Goal: Information Seeking & Learning: Check status

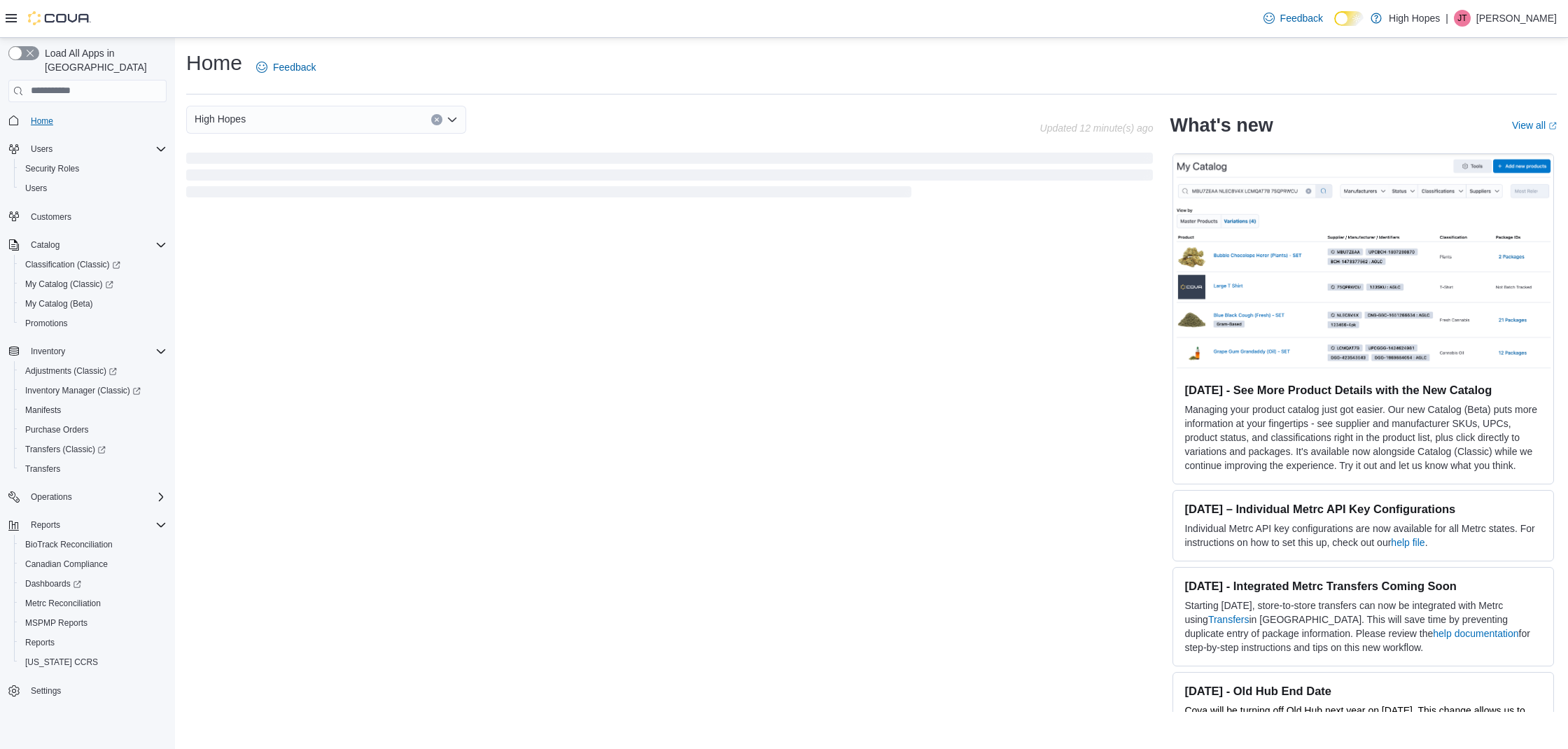
click at [52, 116] on span "Home" at bounding box center [42, 121] width 22 height 11
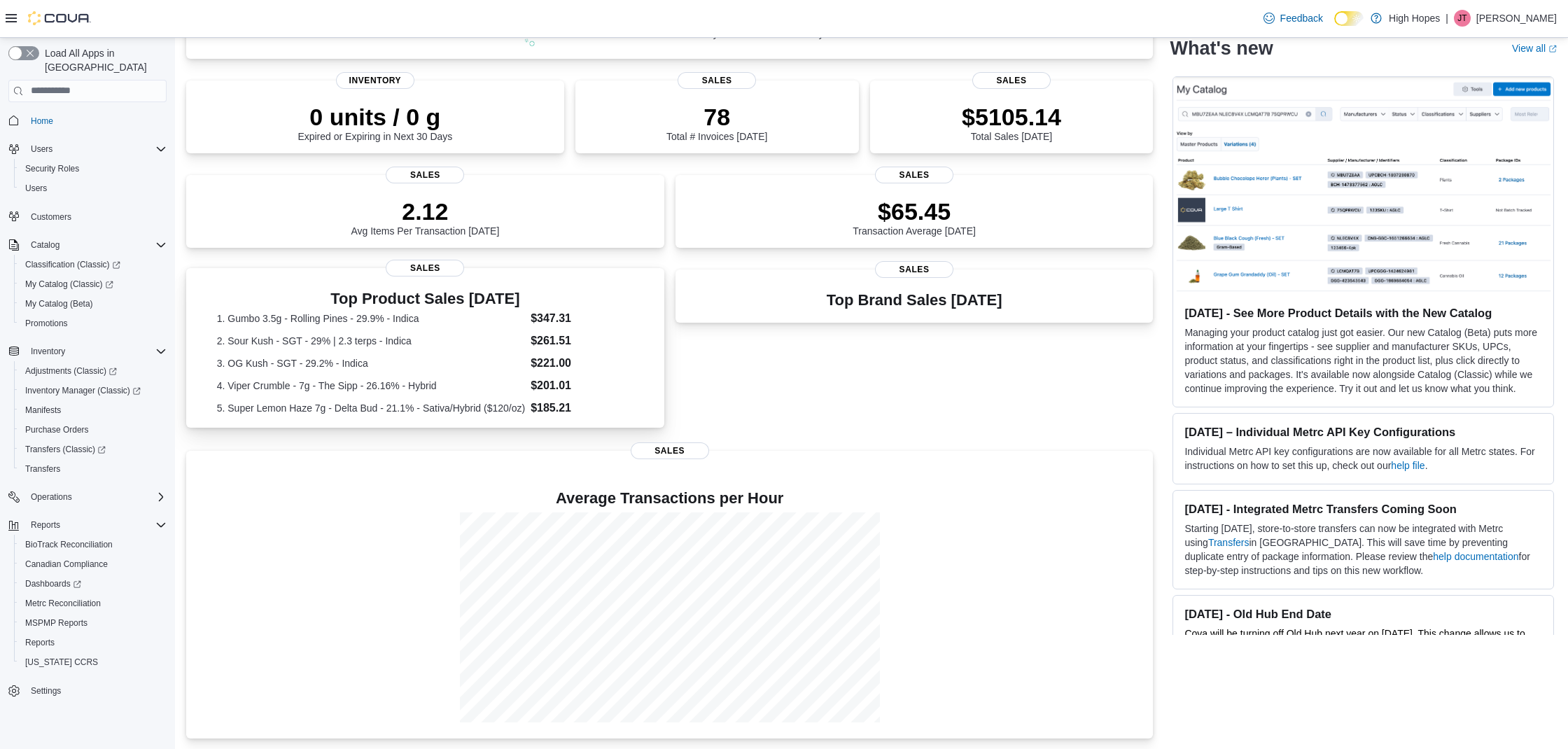
scroll to position [180, 0]
click at [383, 353] on dl "1. Gumbo 3.5g - Rolling Pines - 29.9% - Indica $347.31 2. Sour Kush - SGT - 29%…" at bounding box center [425, 364] width 416 height 107
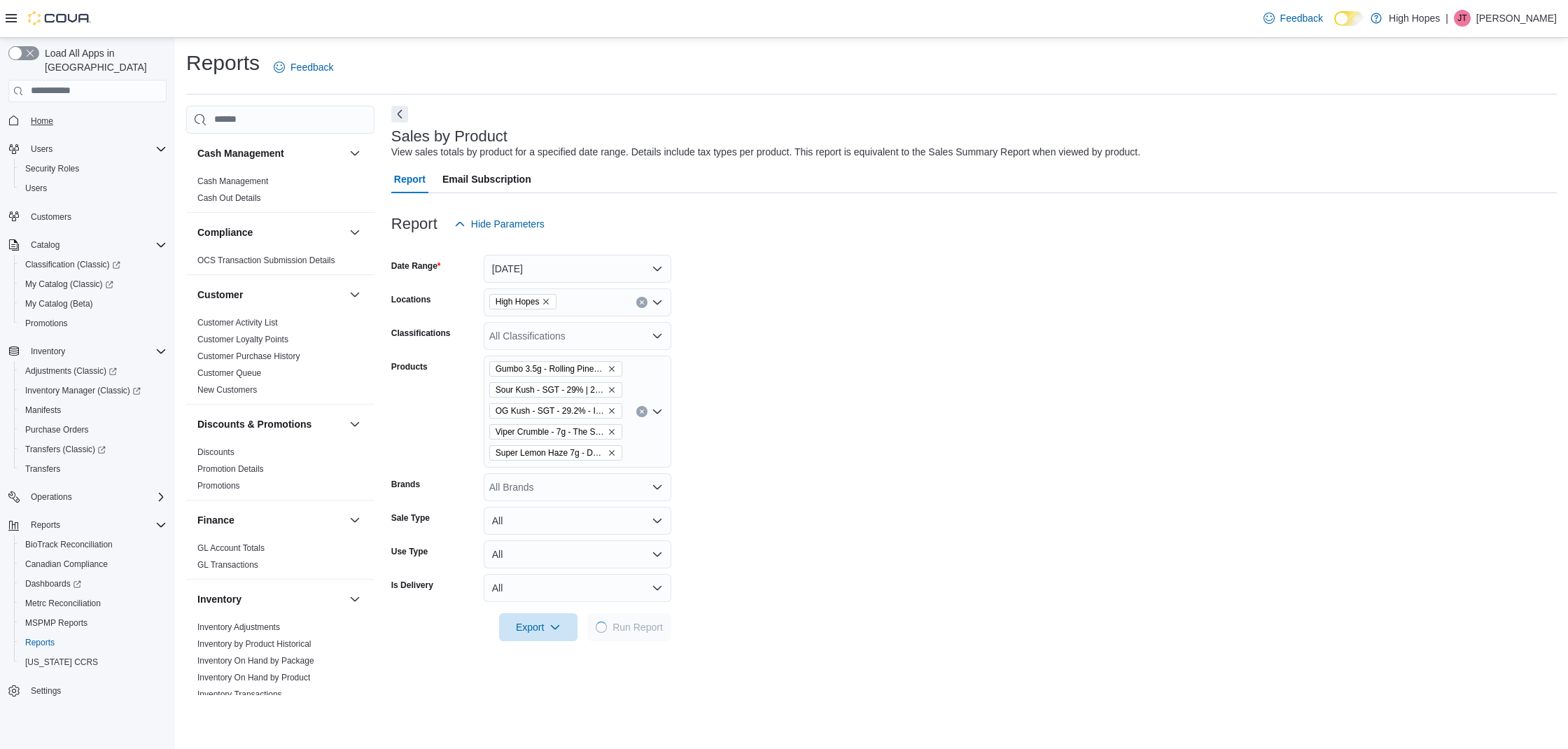
scroll to position [32, 0]
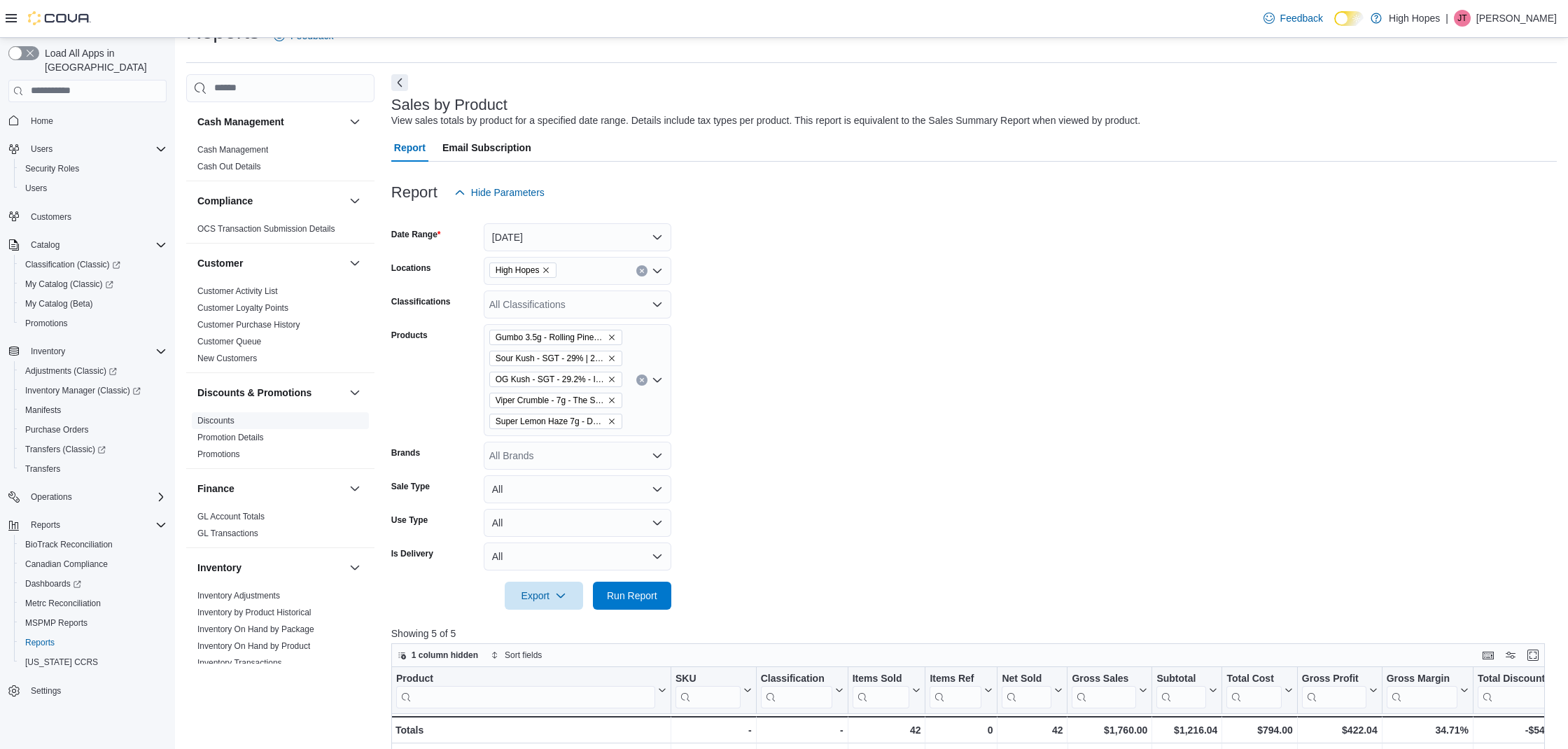
click at [226, 417] on link "Discounts" at bounding box center [216, 420] width 37 height 9
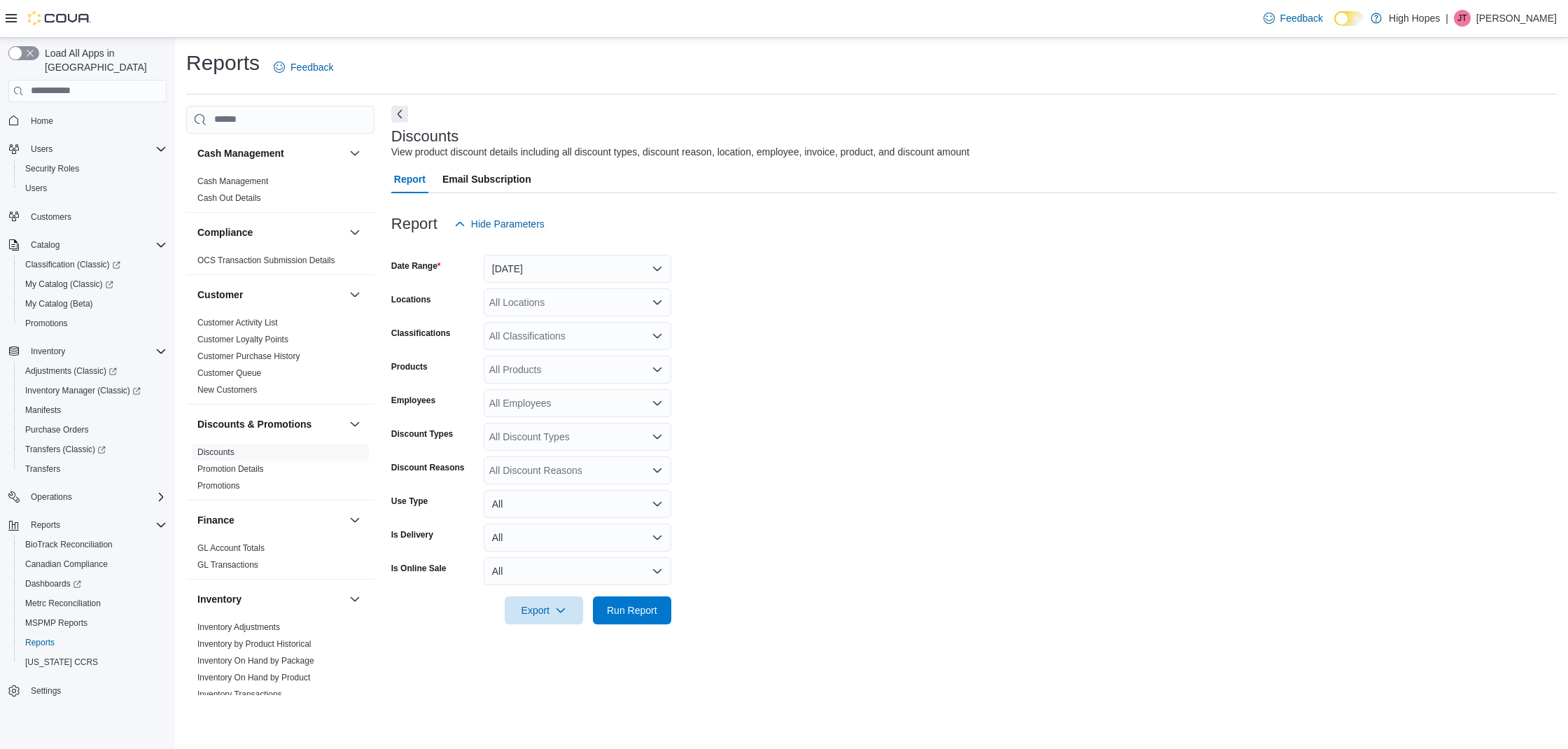
click at [601, 301] on div "All Locations" at bounding box center [577, 302] width 187 height 28
click at [577, 364] on span "[STREET_ADDRESS]" at bounding box center [562, 366] width 97 height 14
click at [719, 352] on form "Date Range [DATE] Locations [STREET_ADDRESS] Classifications All Classification…" at bounding box center [974, 431] width 1165 height 387
click at [627, 271] on button "[DATE]" at bounding box center [577, 269] width 187 height 28
click at [540, 320] on span "[DATE]" at bounding box center [586, 325] width 160 height 17
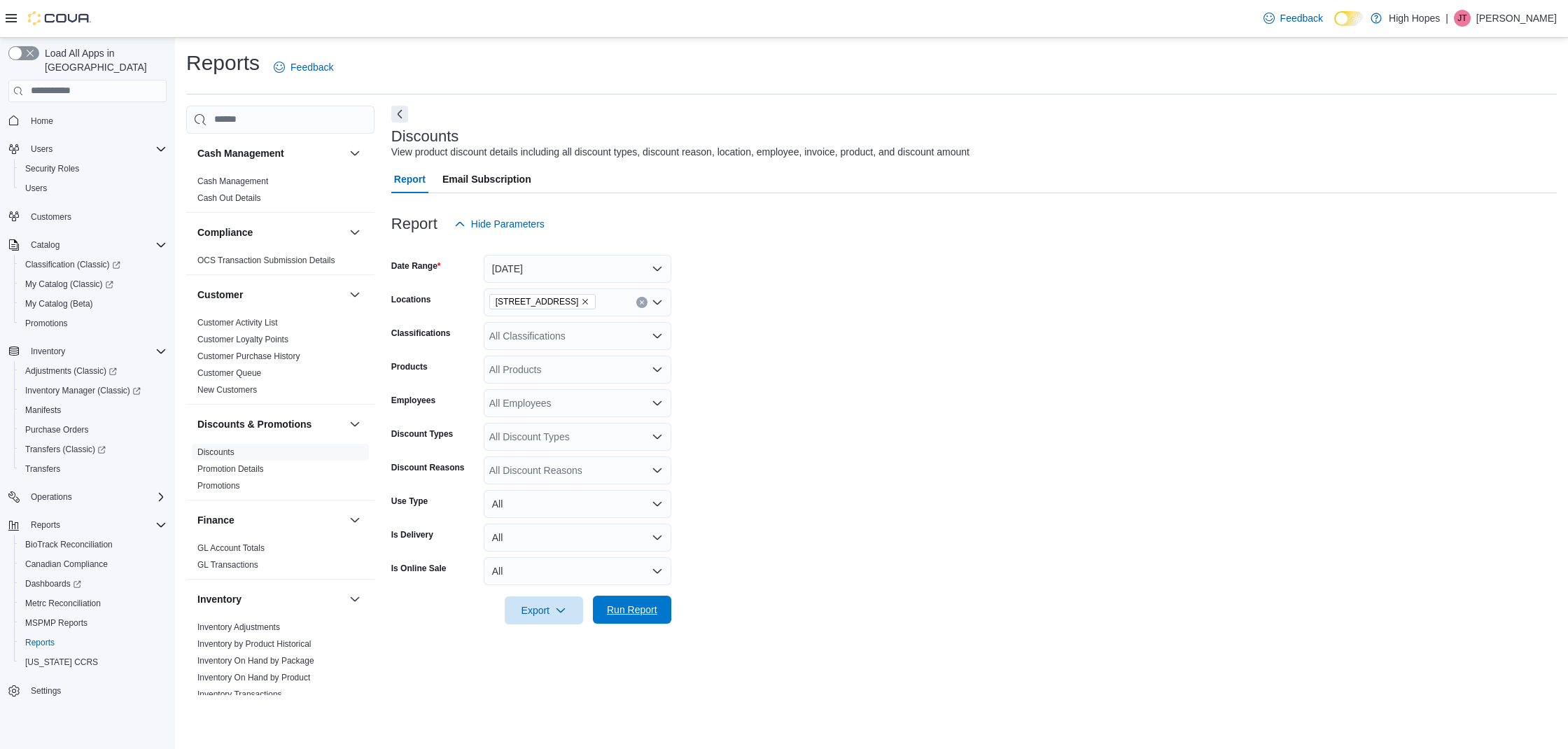
click at [640, 613] on span "Run Report" at bounding box center [632, 610] width 51 height 14
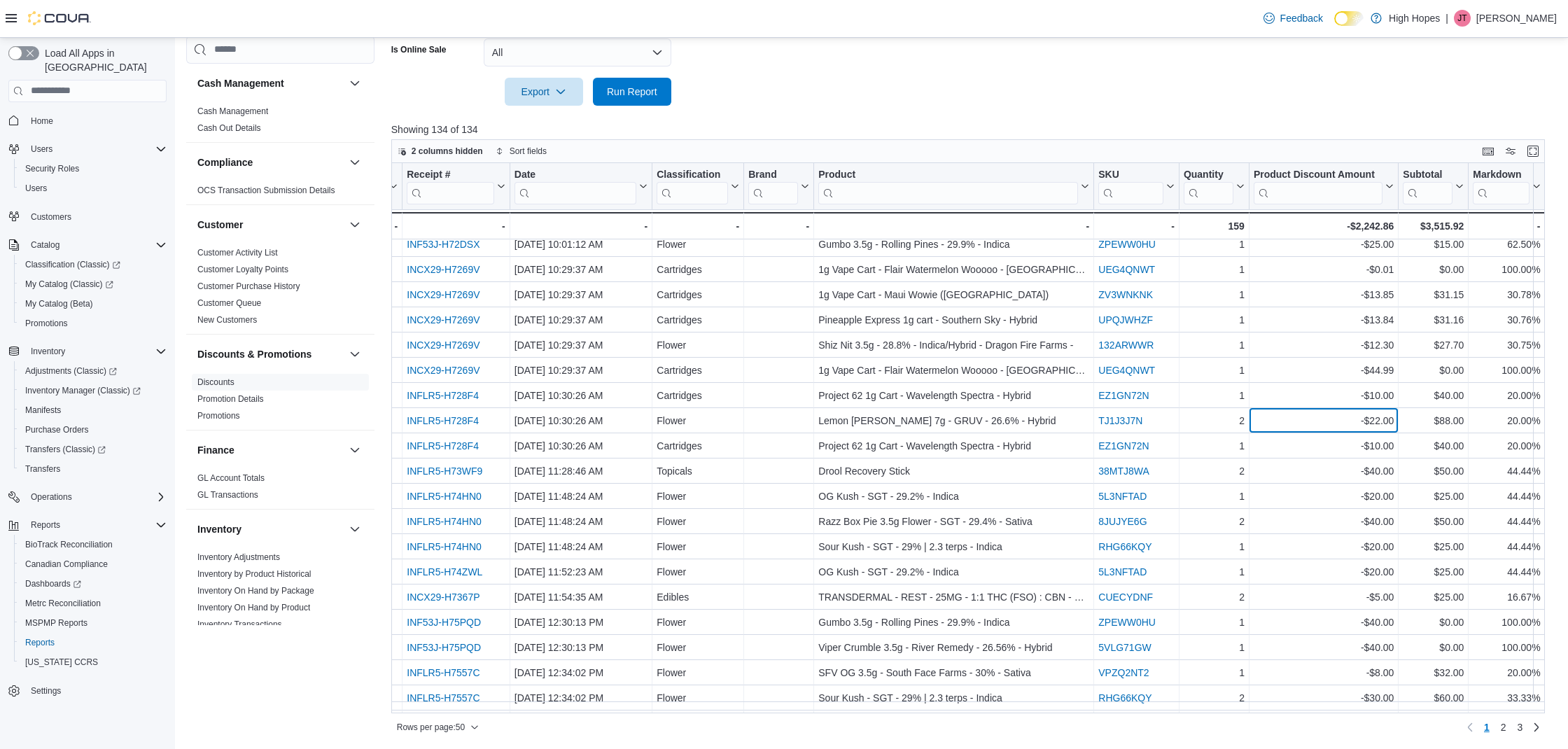
click at [1280, 411] on div "-$22.00 - Product Discount Amount, column 15, row 35" at bounding box center [1324, 420] width 149 height 25
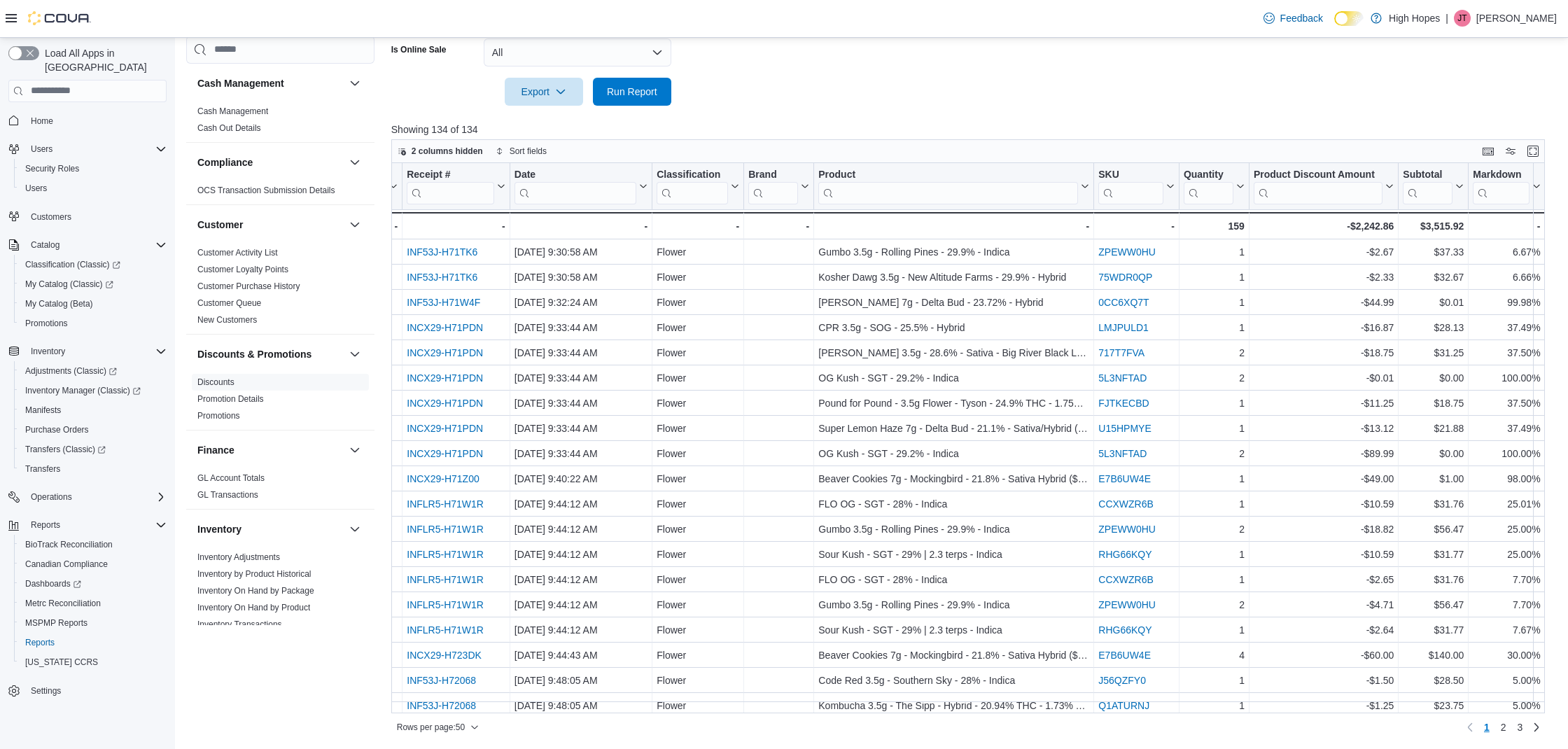
scroll to position [0, 715]
click at [76, 112] on span "Home" at bounding box center [95, 120] width 142 height 17
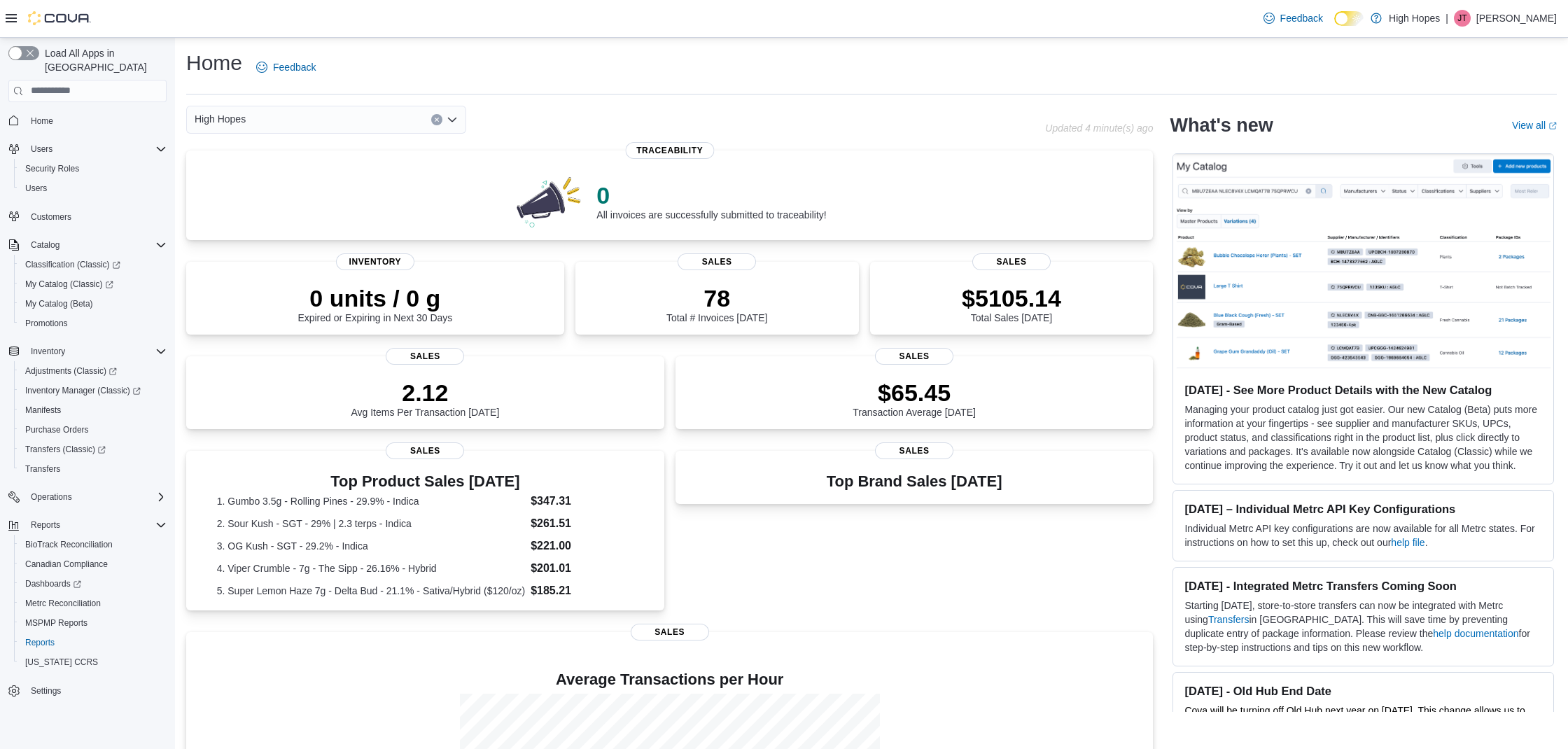
click at [77, 112] on span "Home" at bounding box center [95, 120] width 142 height 17
